Goal: Task Accomplishment & Management: Manage account settings

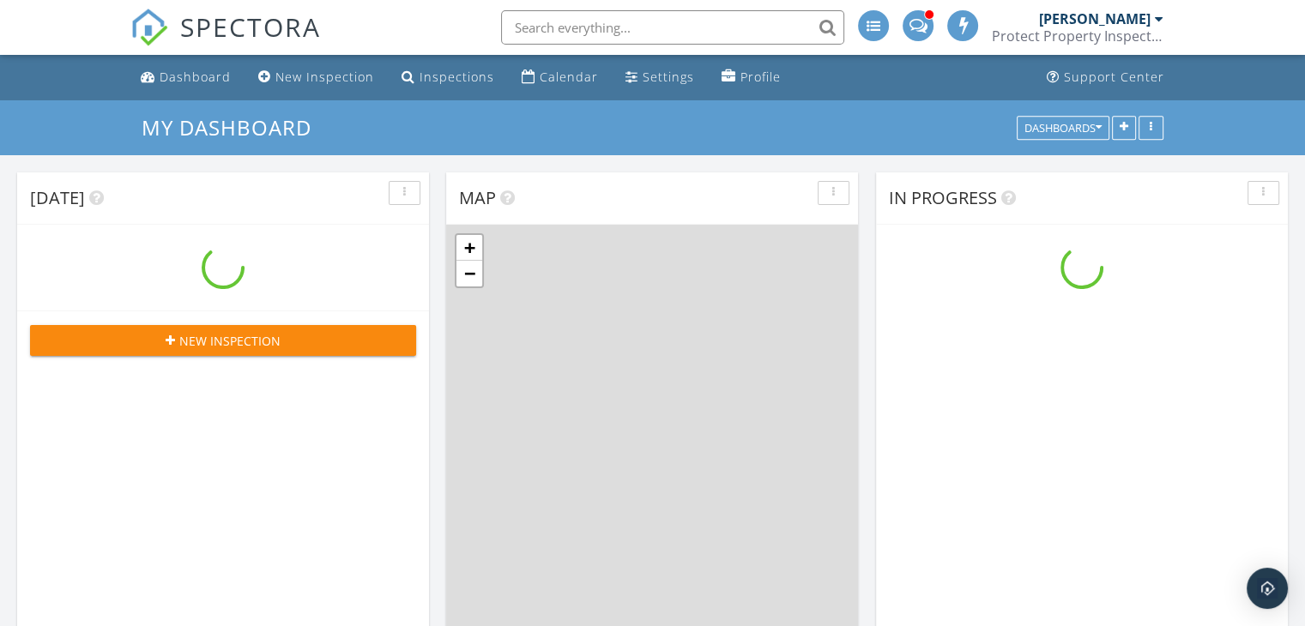
scroll to position [1588, 1332]
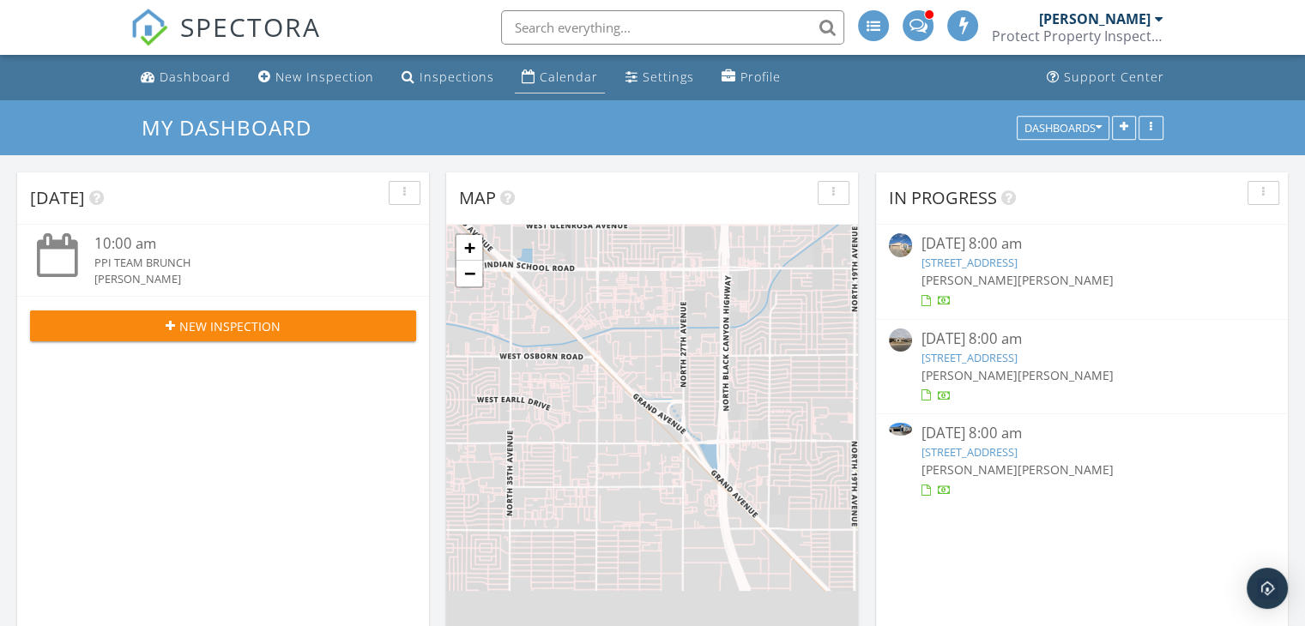
click at [547, 79] on div "Calendar" at bounding box center [569, 77] width 58 height 16
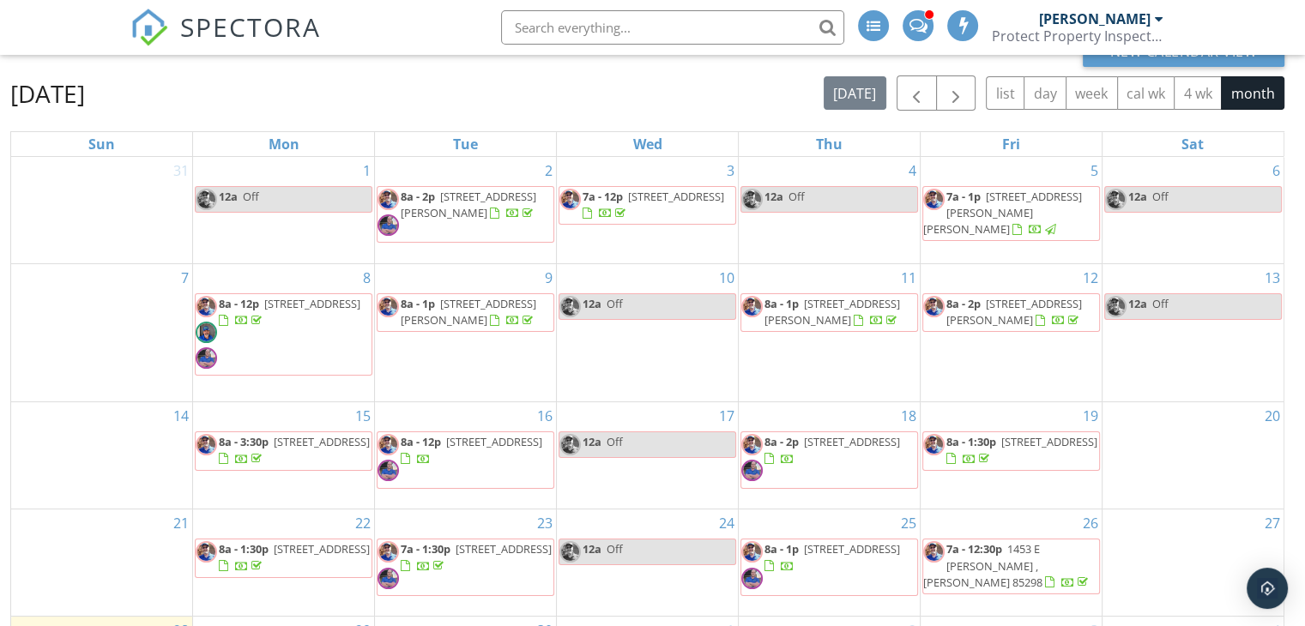
scroll to position [228, 0]
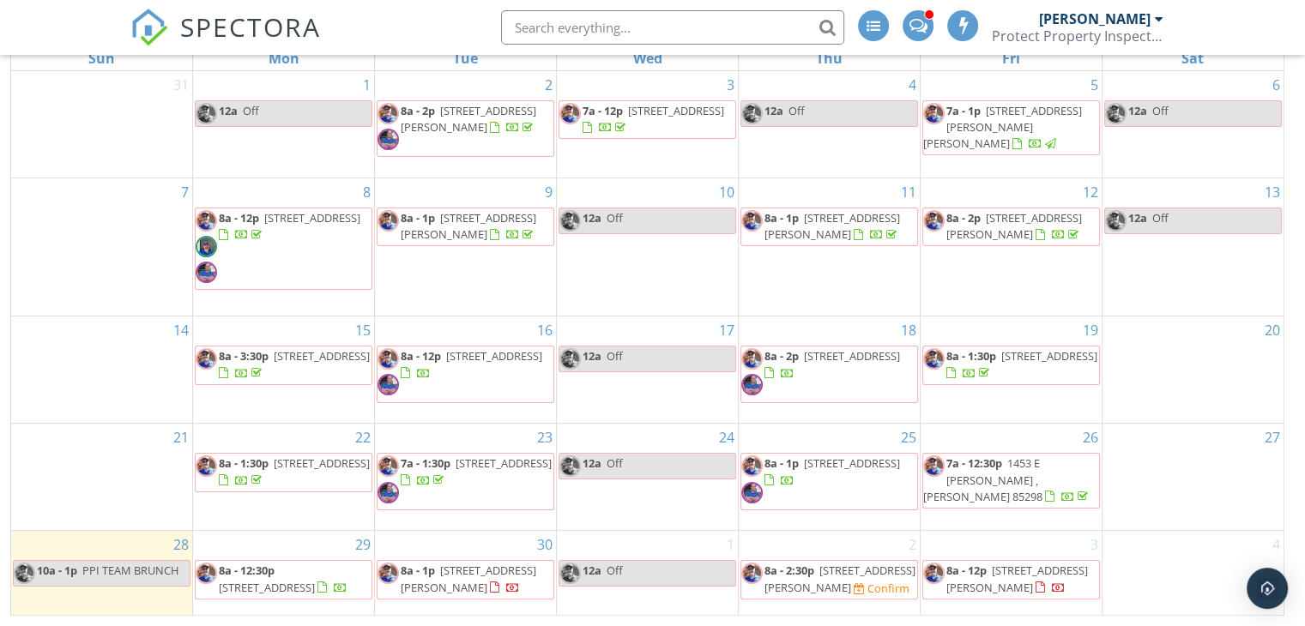
click at [267, 588] on span "47503 W Kenner Dr, Maricopa 85139" at bounding box center [267, 587] width 96 height 15
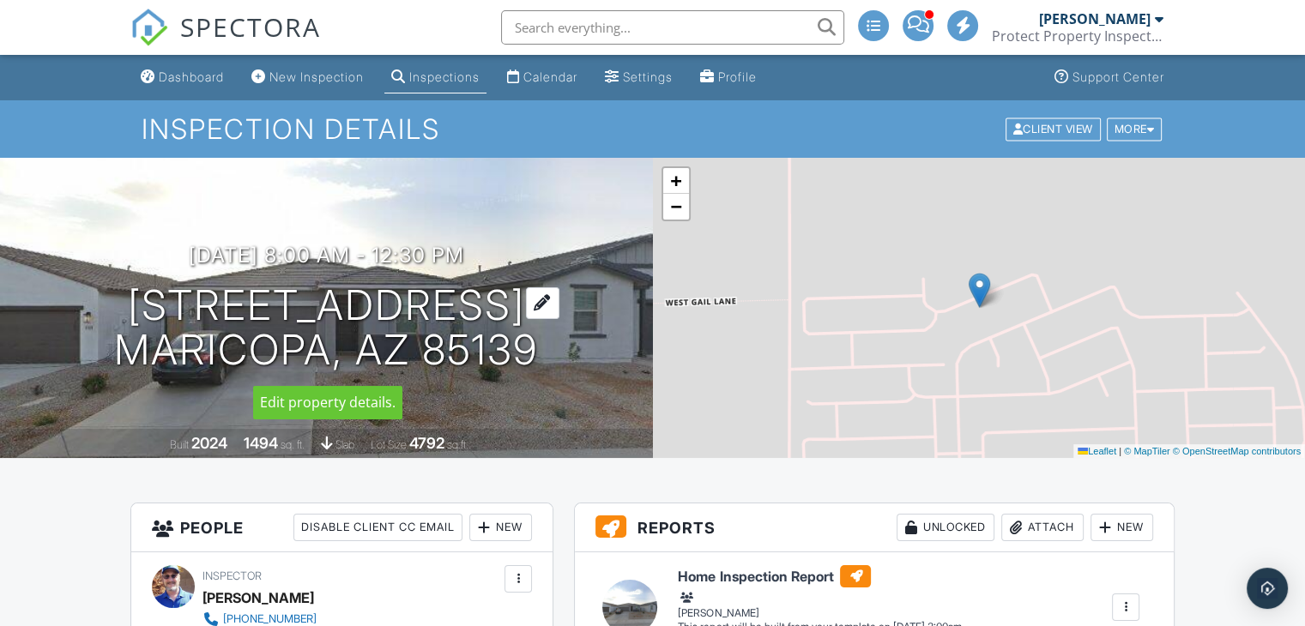
click at [541, 310] on div at bounding box center [542, 303] width 33 height 32
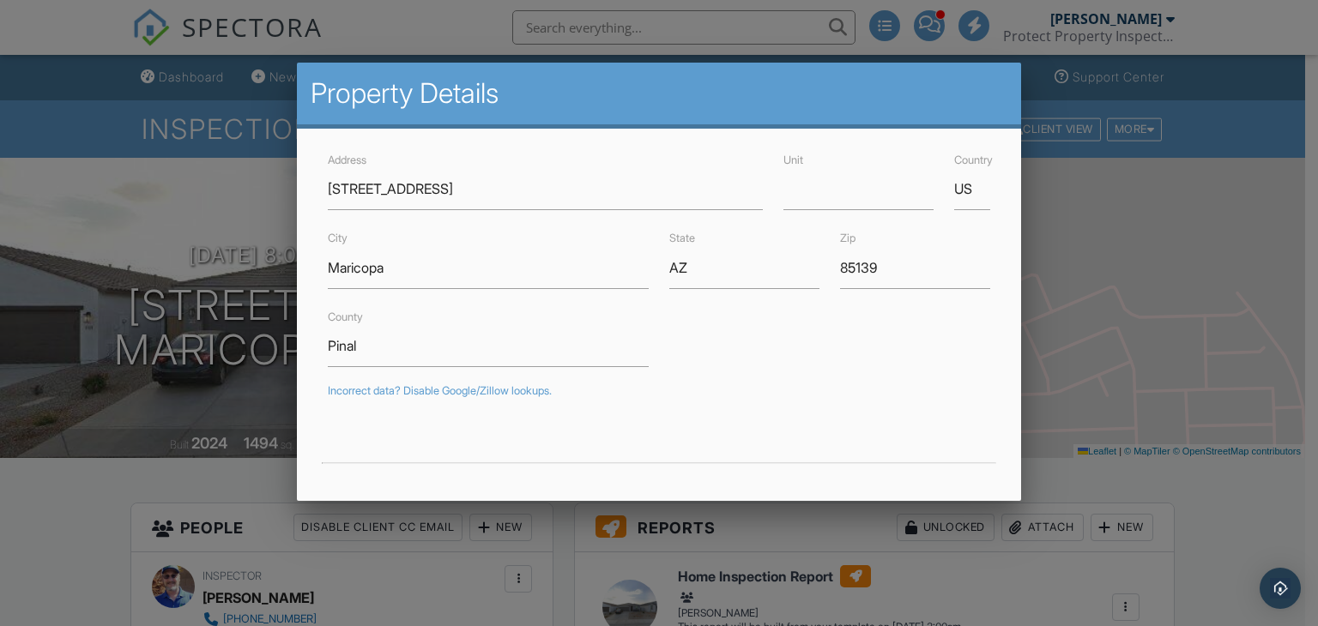
click at [1116, 337] on div at bounding box center [659, 305] width 1318 height 783
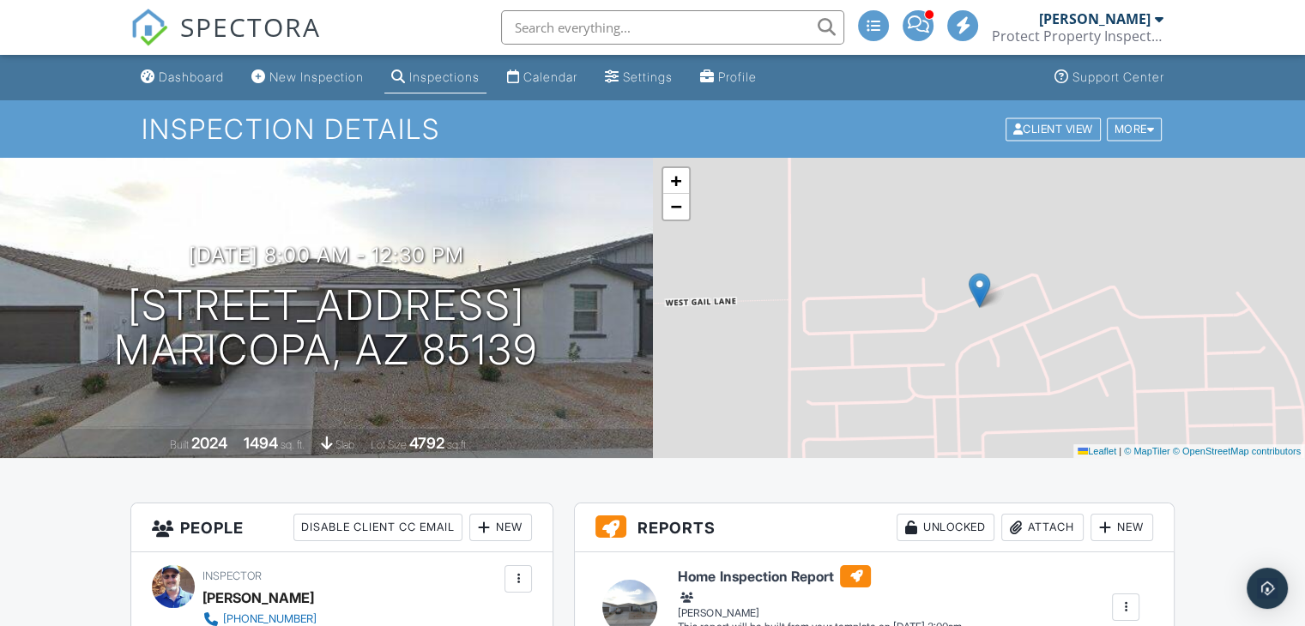
click at [553, 28] on input "text" at bounding box center [672, 27] width 343 height 34
click at [529, 317] on div at bounding box center [542, 303] width 33 height 32
